Goal: Information Seeking & Learning: Learn about a topic

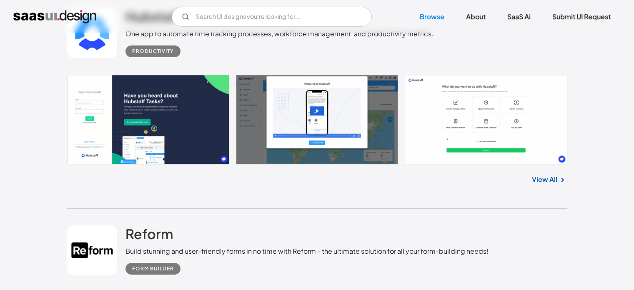
scroll to position [250, 0]
click at [177, 131] on link at bounding box center [317, 119] width 501 height 89
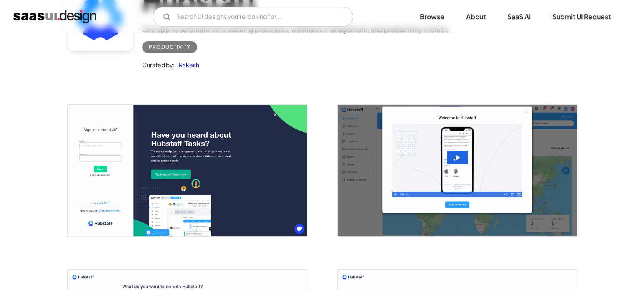
scroll to position [55, 0]
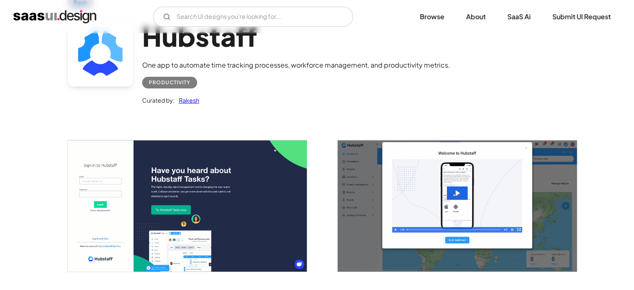
click at [232, 191] on img "open lightbox" at bounding box center [187, 205] width 239 height 131
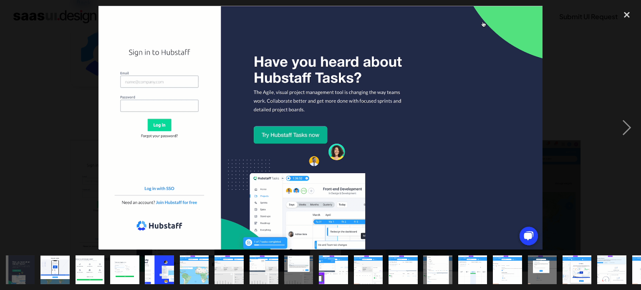
click at [74, 145] on div at bounding box center [320, 128] width 641 height 244
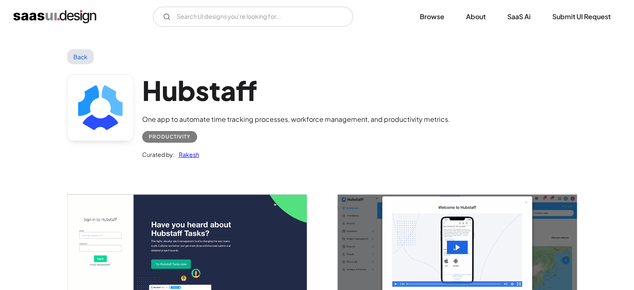
scroll to position [0, 0]
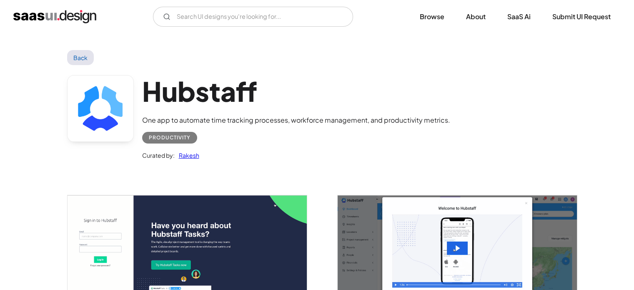
click at [185, 96] on h1 "Hubstaff" at bounding box center [296, 91] width 308 height 32
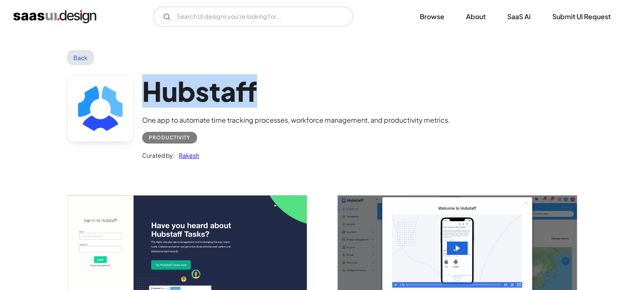
click at [185, 96] on h1 "Hubstaff" at bounding box center [296, 91] width 308 height 32
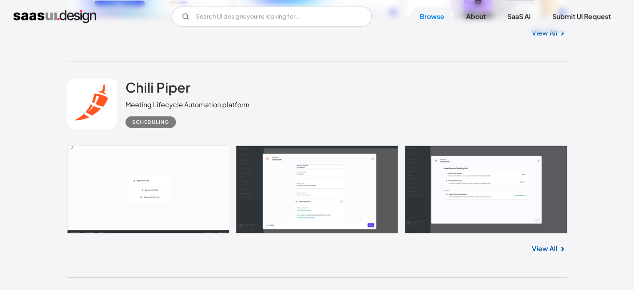
scroll to position [1877, 0]
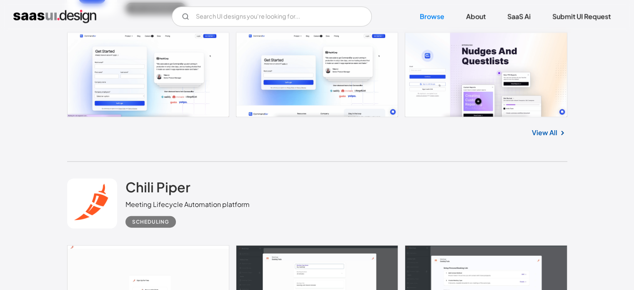
click at [98, 67] on link at bounding box center [317, 74] width 501 height 85
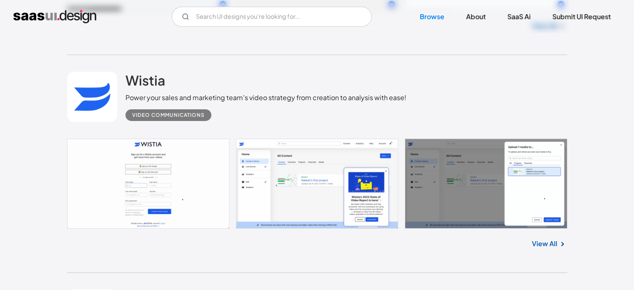
scroll to position [9248, 0]
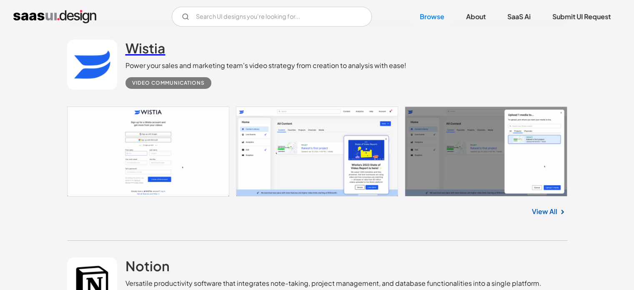
click at [148, 53] on h2 "Wistia" at bounding box center [146, 48] width 40 height 17
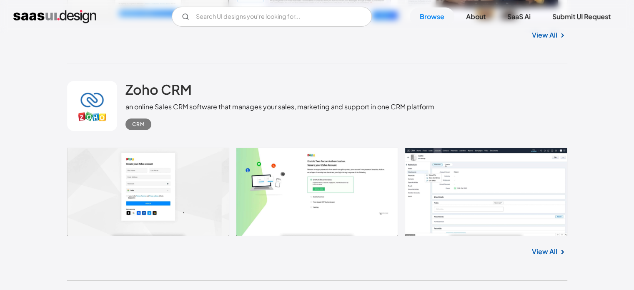
scroll to position [15312, 0]
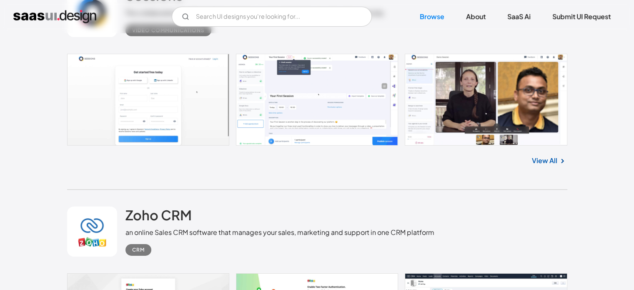
drag, startPoint x: 141, startPoint y: 63, endPoint x: 130, endPoint y: 64, distance: 10.6
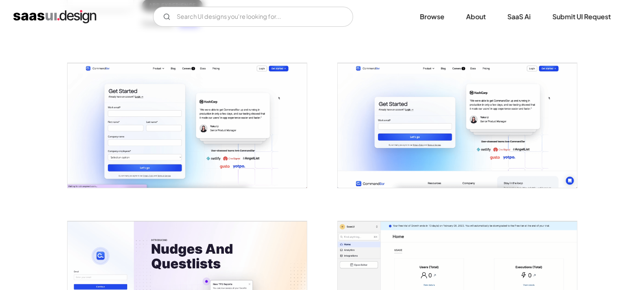
scroll to position [42, 0]
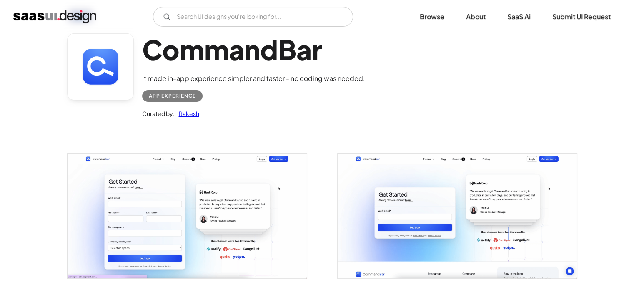
click at [173, 55] on h1 "CommandBar" at bounding box center [253, 49] width 223 height 32
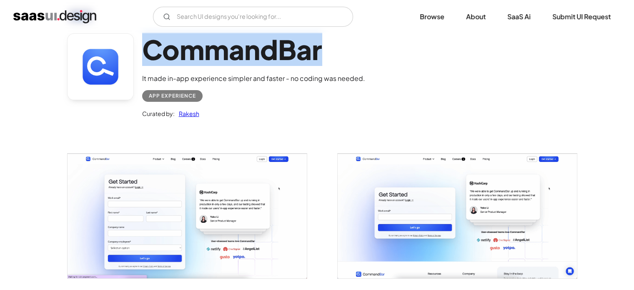
click at [173, 55] on h1 "CommandBar" at bounding box center [253, 49] width 223 height 32
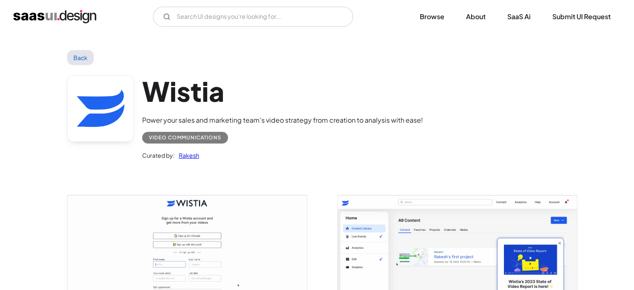
click at [171, 103] on h1 "Wistia" at bounding box center [282, 91] width 281 height 32
click at [171, 104] on h1 "Wistia" at bounding box center [282, 91] width 281 height 32
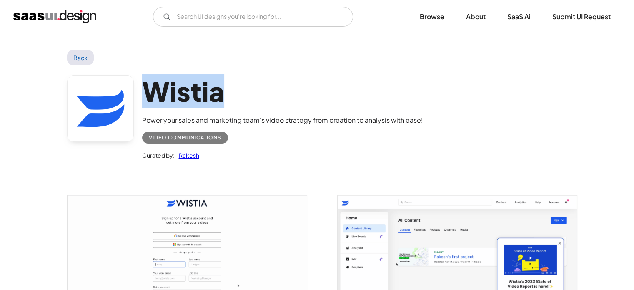
click at [171, 104] on h1 "Wistia" at bounding box center [282, 91] width 281 height 32
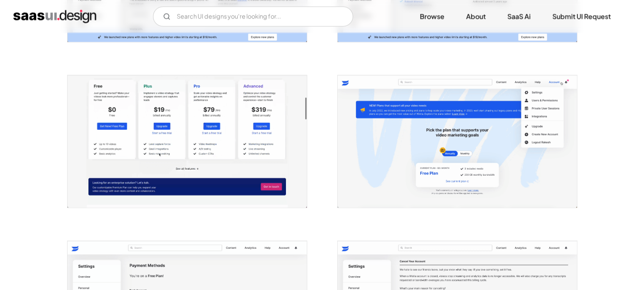
scroll to position [1794, 0]
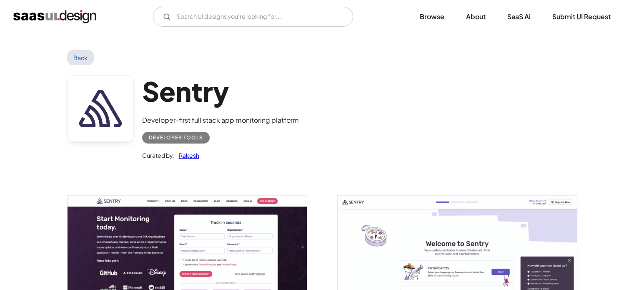
click at [156, 88] on h1 "Sentry" at bounding box center [220, 91] width 157 height 32
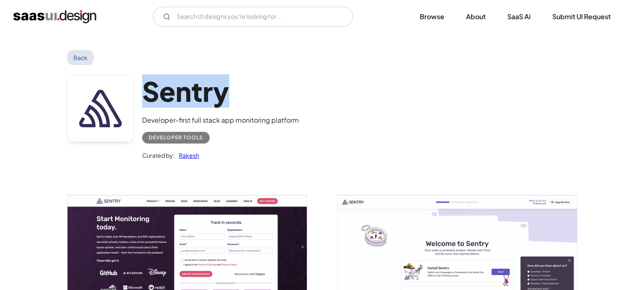
click at [156, 88] on h1 "Sentry" at bounding box center [220, 91] width 157 height 32
